Goal: Find specific page/section: Find specific page/section

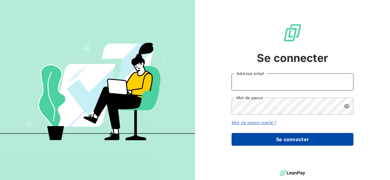
type input "[EMAIL_ADDRESS][PERSON_NAME][DOMAIN_NAME]"
click at [312, 141] on button "Se connecter" at bounding box center [292, 139] width 122 height 13
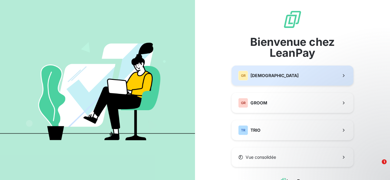
click at [281, 72] on button "GR GREENWISHES" at bounding box center [292, 76] width 122 height 20
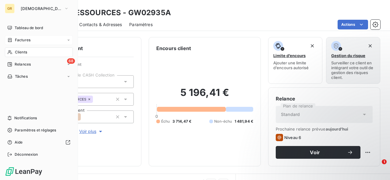
click at [10, 41] on icon at bounding box center [9, 40] width 5 height 5
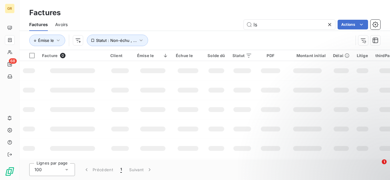
type input "l"
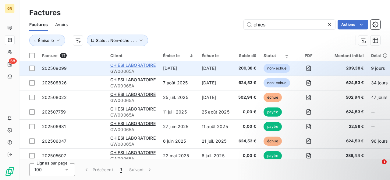
type input "chiesi"
click at [137, 65] on span "CHIESI LABORATOIRE" at bounding box center [132, 65] width 45 height 5
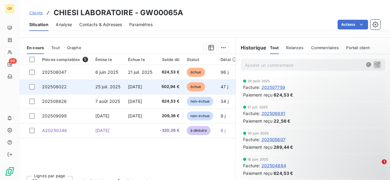
scroll to position [137, 0]
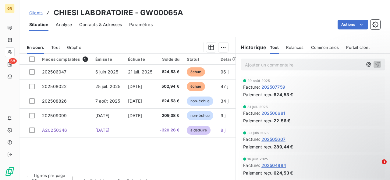
click at [56, 45] on span "Tout" at bounding box center [55, 47] width 9 height 5
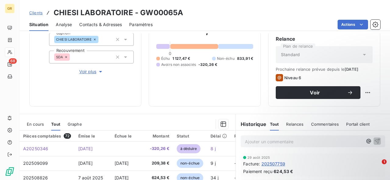
scroll to position [51, 0]
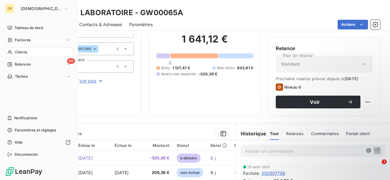
click at [12, 52] on div "Clients" at bounding box center [39, 52] width 68 height 10
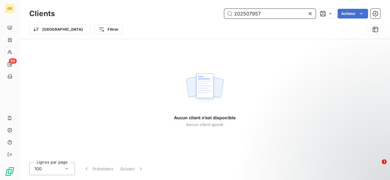
type input "202507957"
drag, startPoint x: 263, startPoint y: 15, endPoint x: 223, endPoint y: 15, distance: 39.6
click at [223, 15] on div "202507957 Actions" at bounding box center [221, 14] width 318 height 10
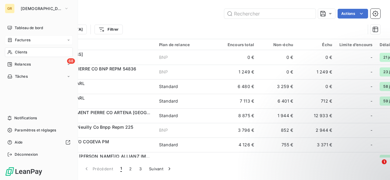
click at [13, 41] on div "Factures" at bounding box center [18, 39] width 23 height 5
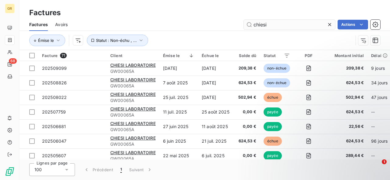
click at [269, 22] on input "chiesi" at bounding box center [288, 25] width 91 height 10
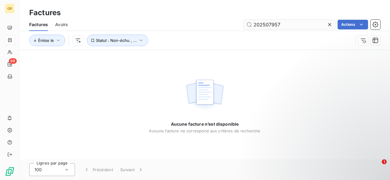
click at [265, 27] on input "202507957" at bounding box center [288, 25] width 91 height 10
type input "chiesi"
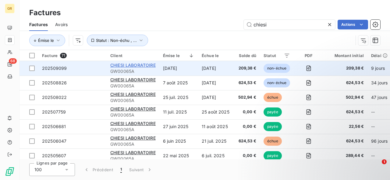
click at [130, 63] on span "CHIESI LABORATOIRE" at bounding box center [132, 65] width 45 height 5
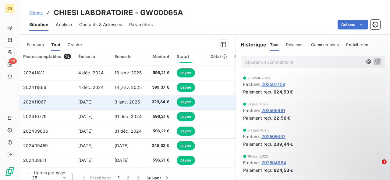
scroll to position [145, 0]
